Goal: Information Seeking & Learning: Check status

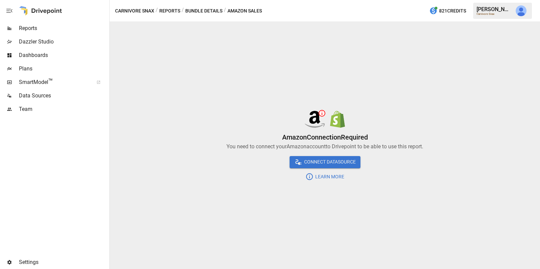
click at [47, 98] on span "Data Sources" at bounding box center [63, 96] width 89 height 8
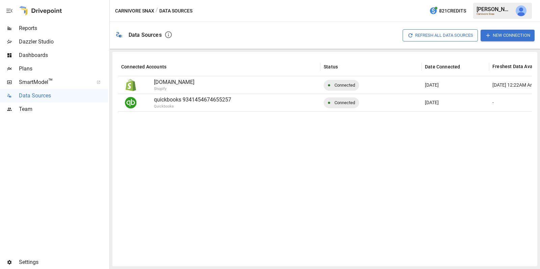
click at [71, 213] on div at bounding box center [54, 186] width 108 height 140
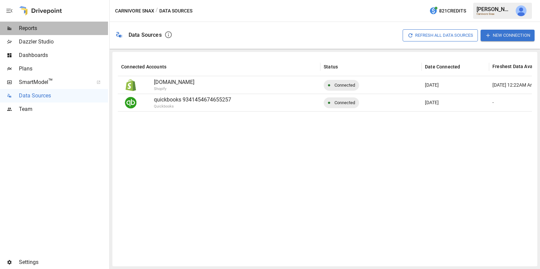
click at [68, 26] on span "Reports" at bounding box center [63, 28] width 89 height 8
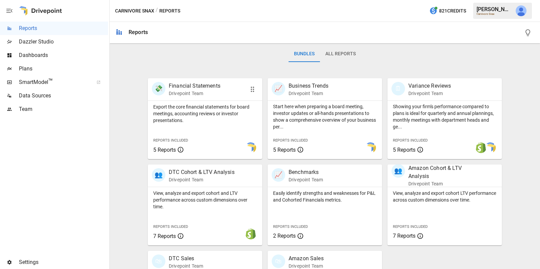
scroll to position [167, 0]
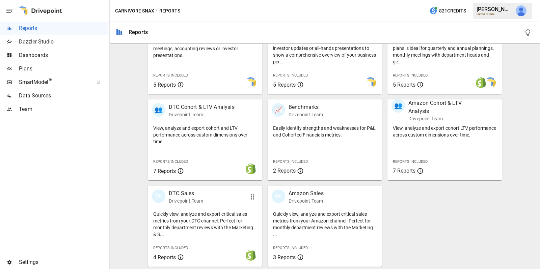
click at [178, 222] on p "Quickly view, analyze and export critical sales metrics from your DTC channel. …" at bounding box center [205, 224] width 104 height 27
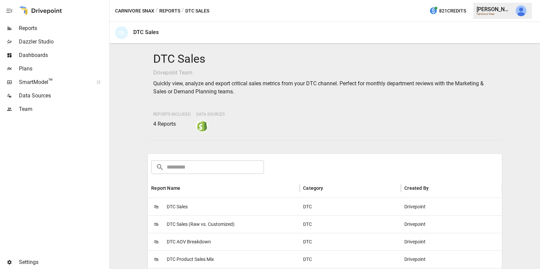
scroll to position [14, 0]
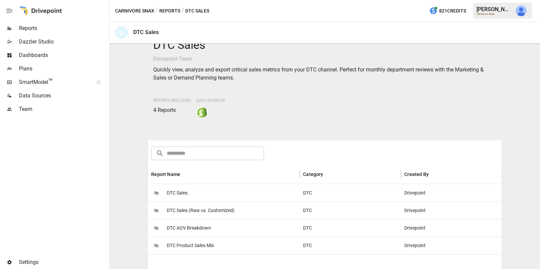
click at [183, 211] on span "DTC Sales (Raw vs. Customized)" at bounding box center [201, 210] width 68 height 17
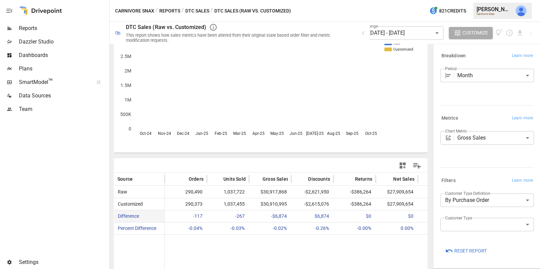
scroll to position [59, 0]
